Goal: Entertainment & Leisure: Consume media (video, audio)

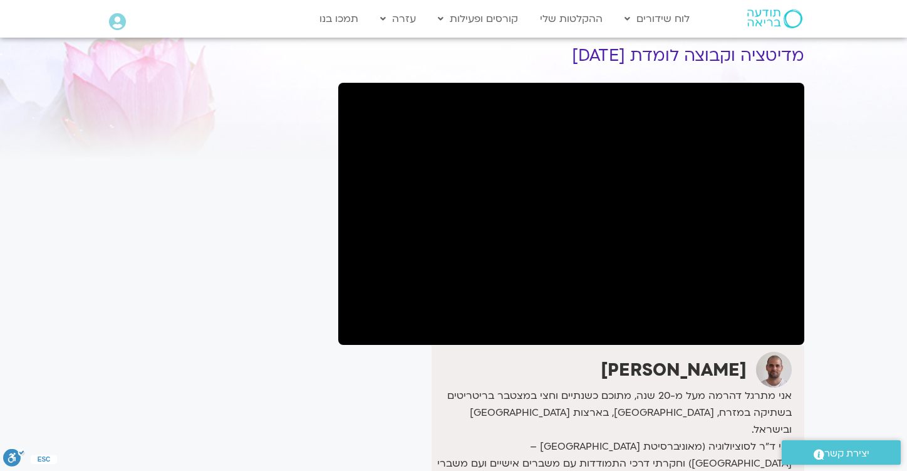
scroll to position [48, 0]
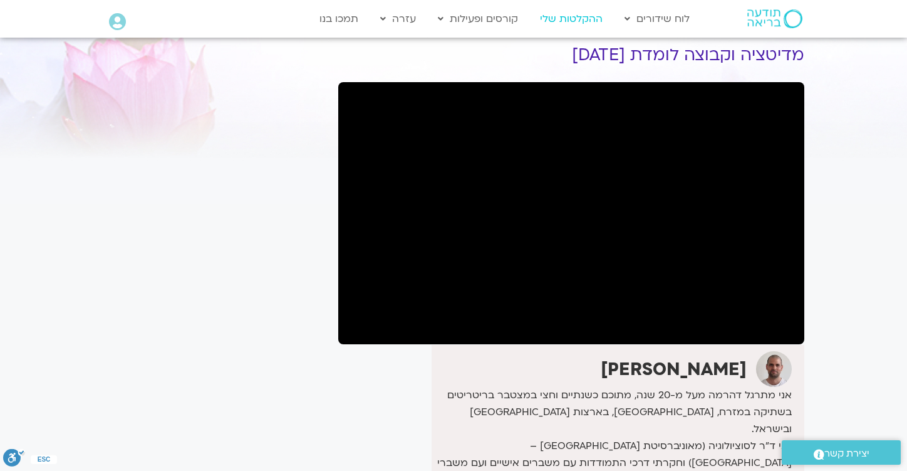
click at [575, 18] on link "ההקלטות שלי" at bounding box center [571, 19] width 75 height 24
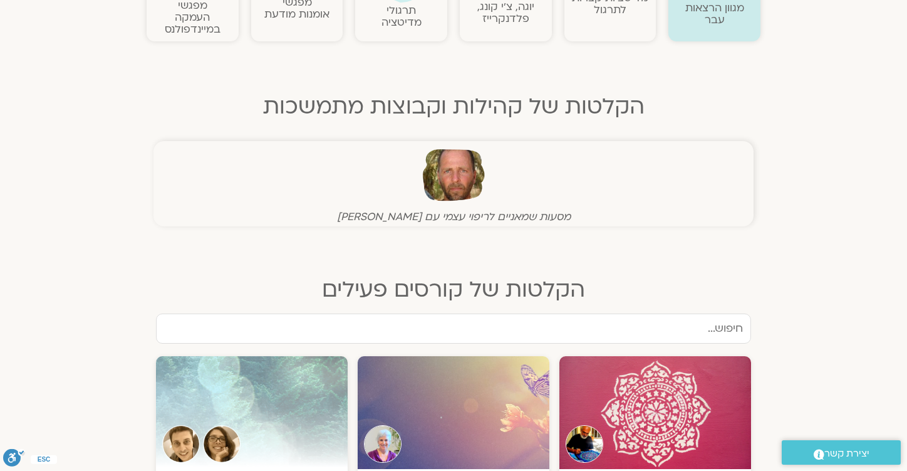
scroll to position [217, 0]
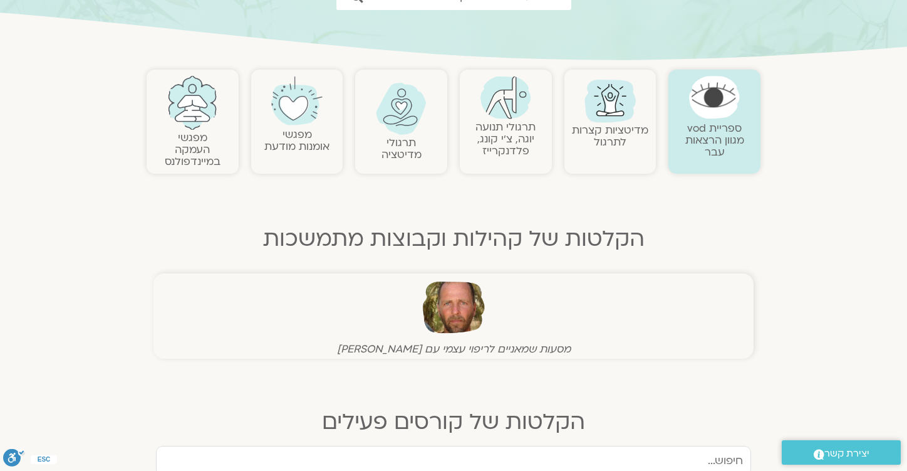
click at [467, 311] on img at bounding box center [454, 307] width 62 height 62
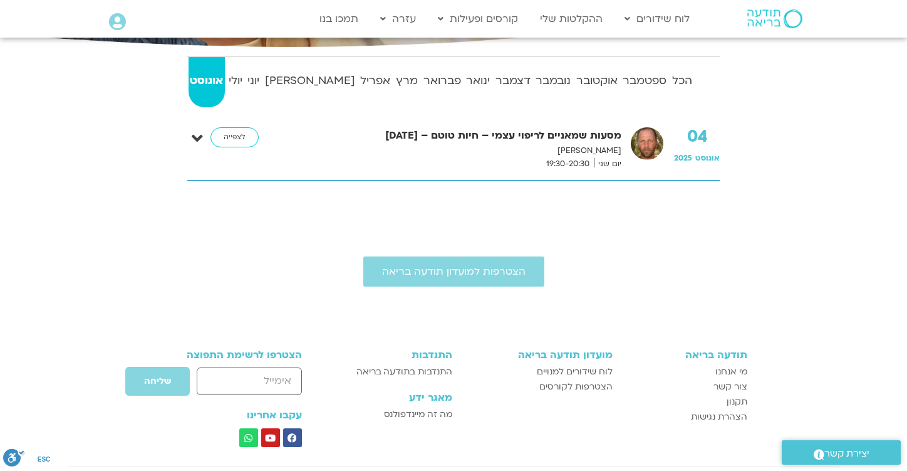
scroll to position [279, 0]
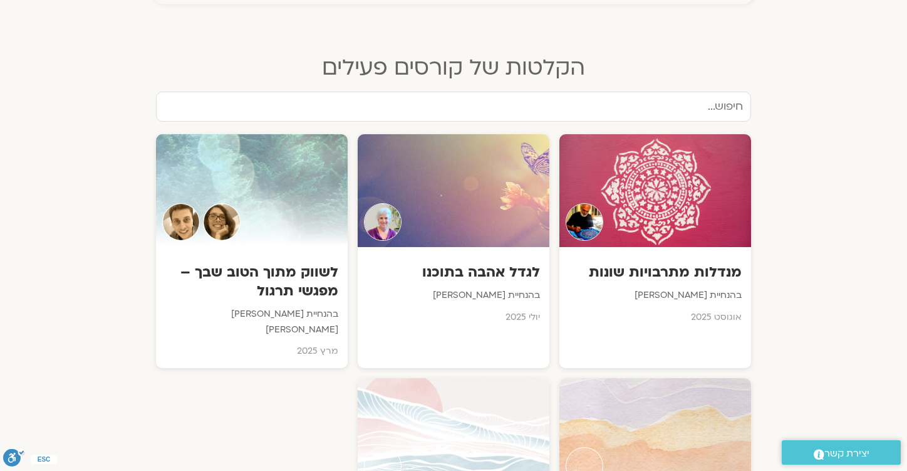
scroll to position [573, 0]
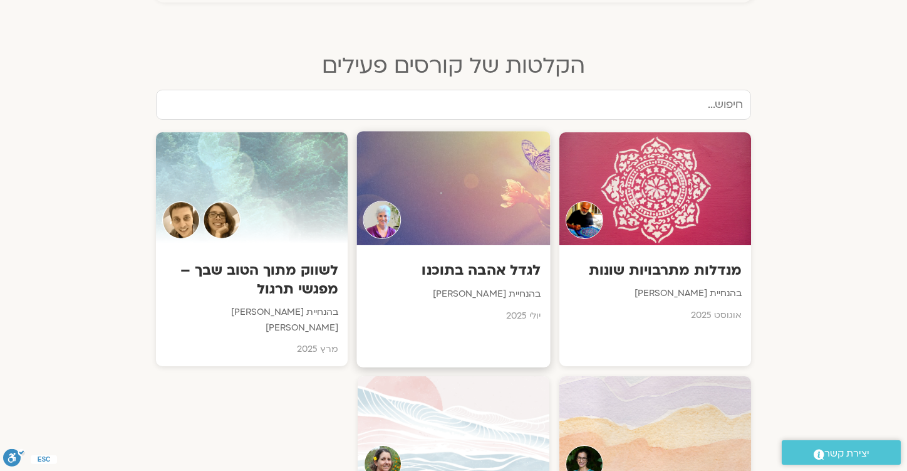
click at [491, 269] on h3 "לגדל אהבה בתוכנו" at bounding box center [454, 270] width 175 height 19
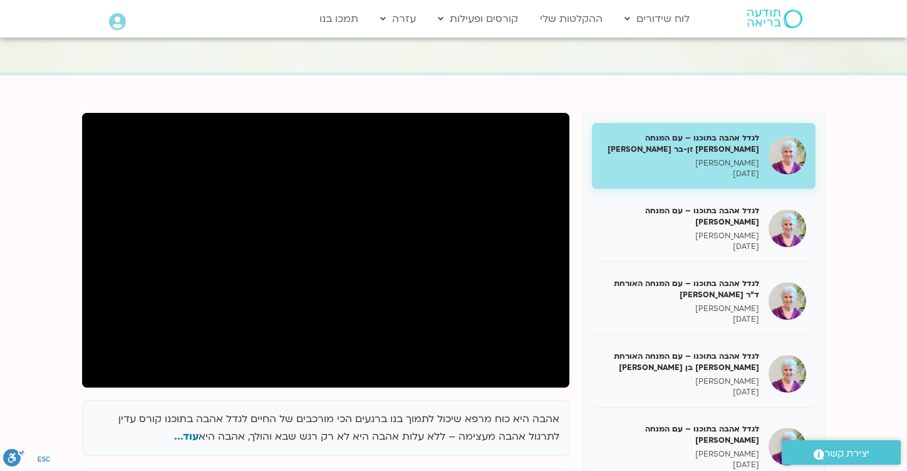
scroll to position [94, 0]
